Goal: Task Accomplishment & Management: Use online tool/utility

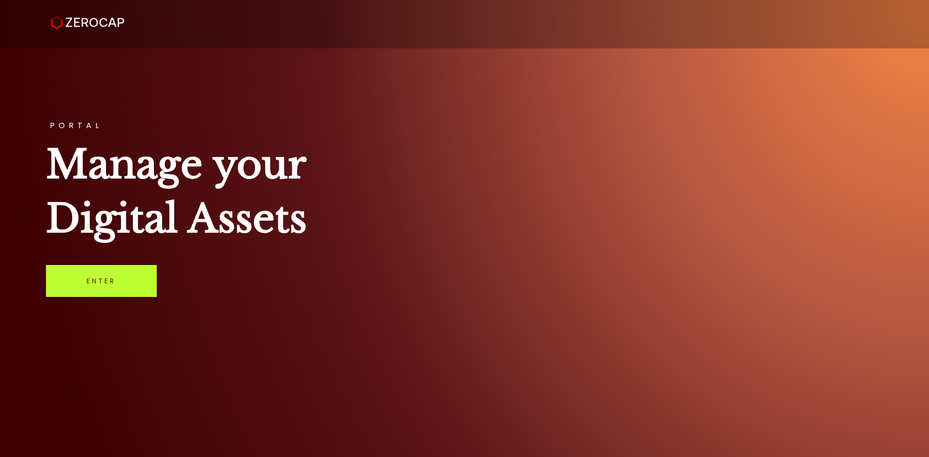
click at [89, 292] on link "Enter" at bounding box center [101, 281] width 111 height 32
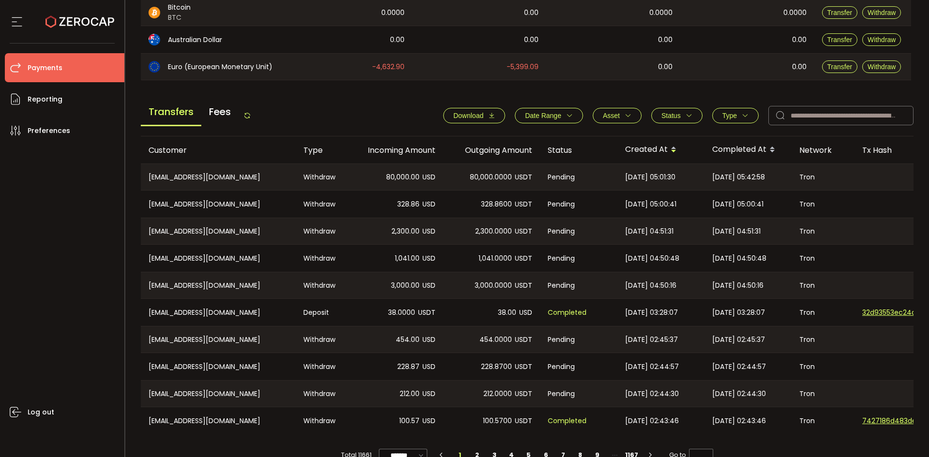
scroll to position [323, 0]
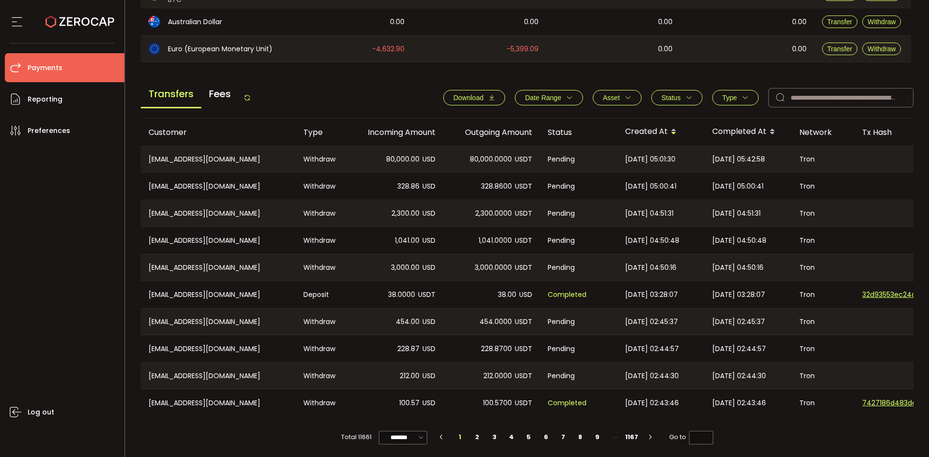
click at [250, 97] on icon at bounding box center [247, 98] width 8 height 8
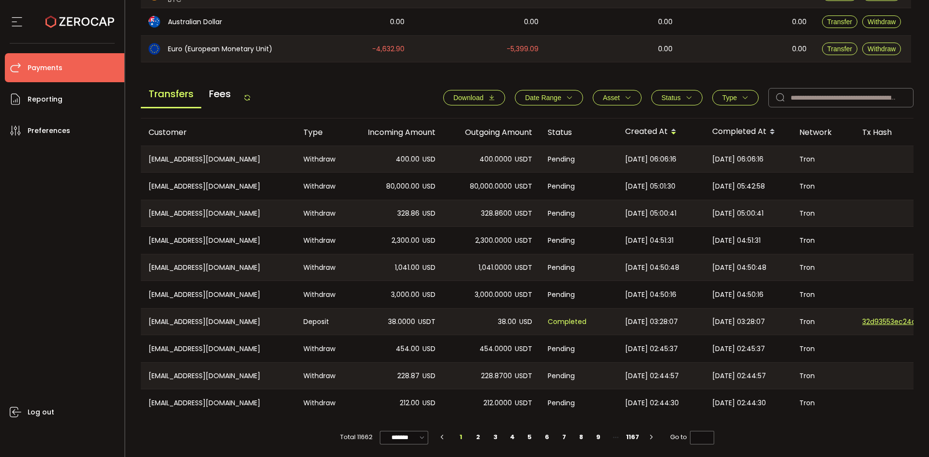
click at [249, 95] on icon at bounding box center [247, 98] width 8 height 8
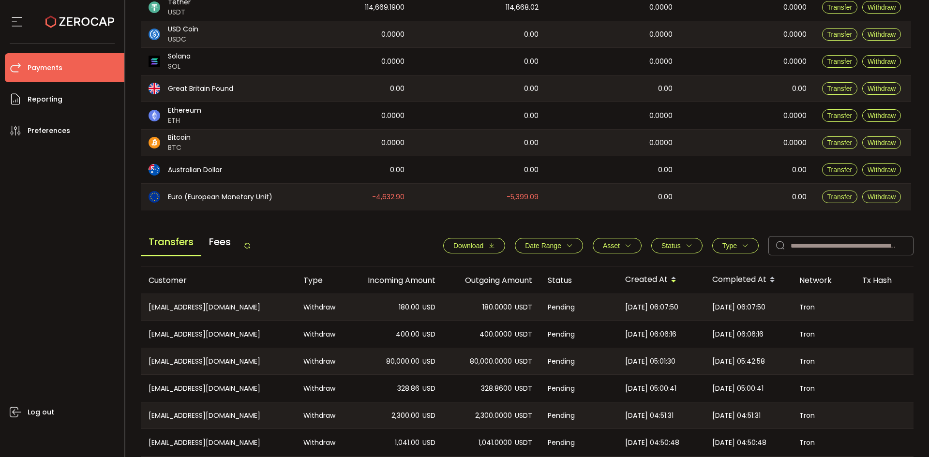
scroll to position [166, 0]
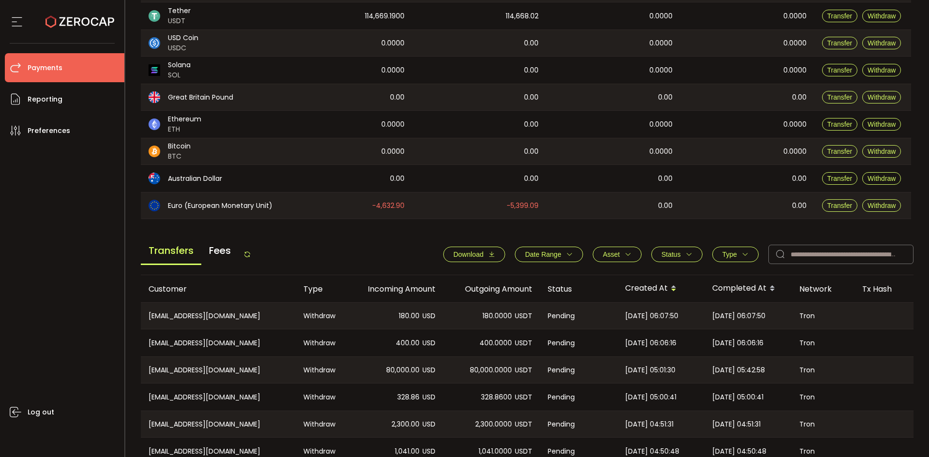
click at [686, 251] on icon "button" at bounding box center [689, 254] width 7 height 7
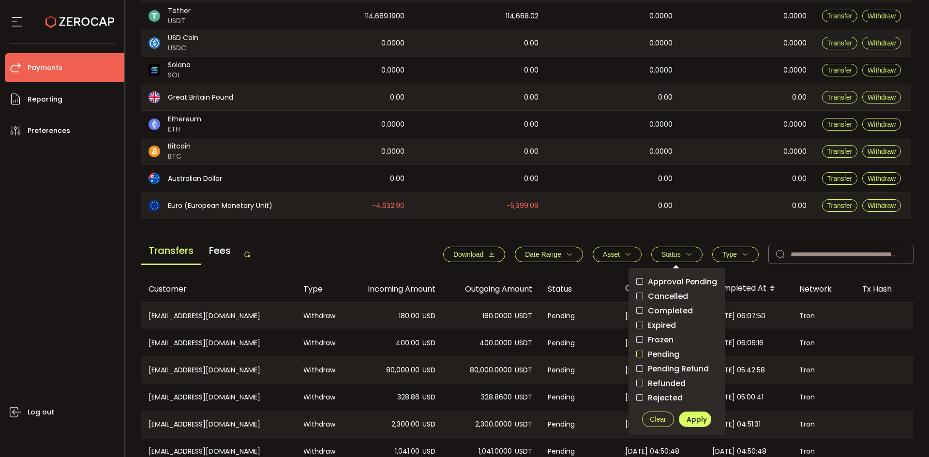
click at [640, 351] on span "checkbox-group" at bounding box center [639, 354] width 7 height 7
click at [693, 419] on span "Apply" at bounding box center [697, 420] width 20 height 10
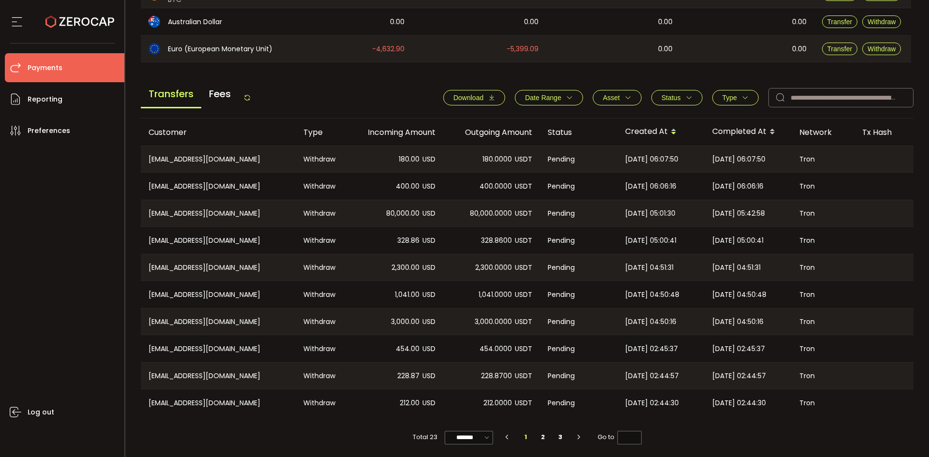
scroll to position [327, 0]
click at [544, 435] on li "2" at bounding box center [543, 436] width 17 height 14
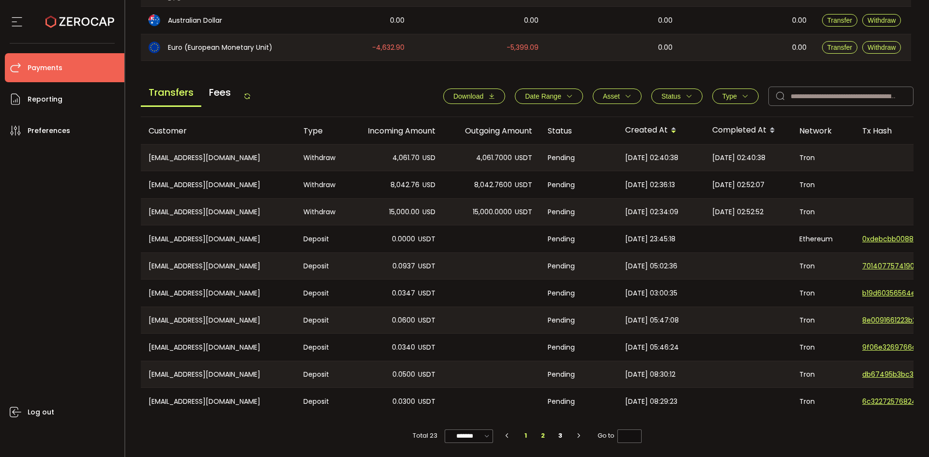
click at [528, 434] on li "1" at bounding box center [525, 436] width 17 height 14
type input "*"
